Goal: Navigation & Orientation: Go to known website

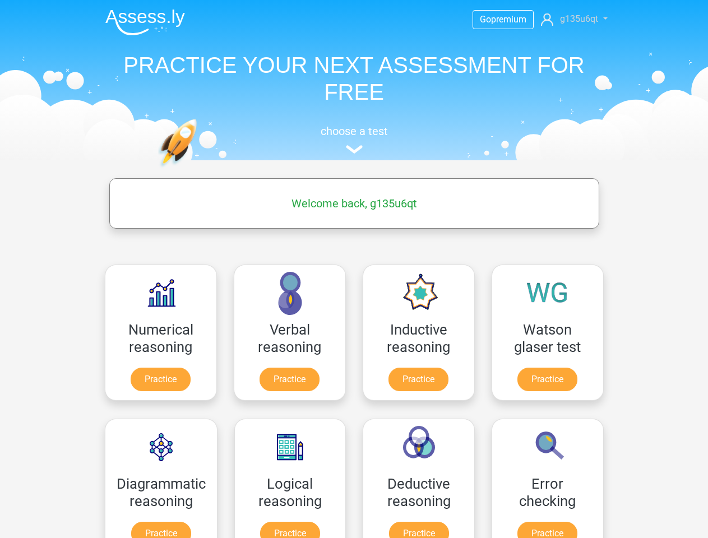
click at [574, 19] on span "g135u6qt" at bounding box center [579, 18] width 38 height 11
click at [601, 19] on span at bounding box center [600, 19] width 12 height 9
